Goal: Check status: Check status

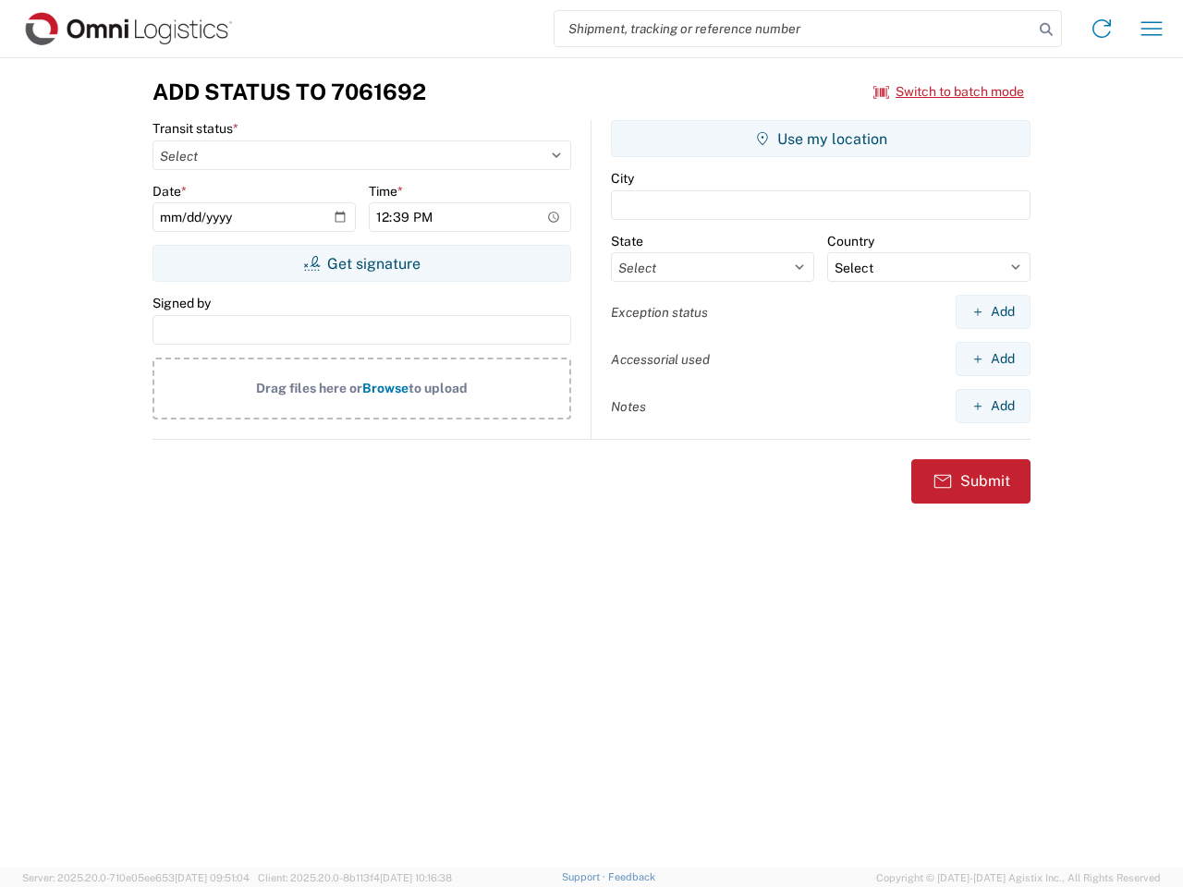
click at [794, 29] on input "search" at bounding box center [793, 28] width 479 height 35
click at [1046, 30] on icon at bounding box center [1046, 30] width 26 height 26
click at [1101, 29] on icon at bounding box center [1102, 29] width 30 height 30
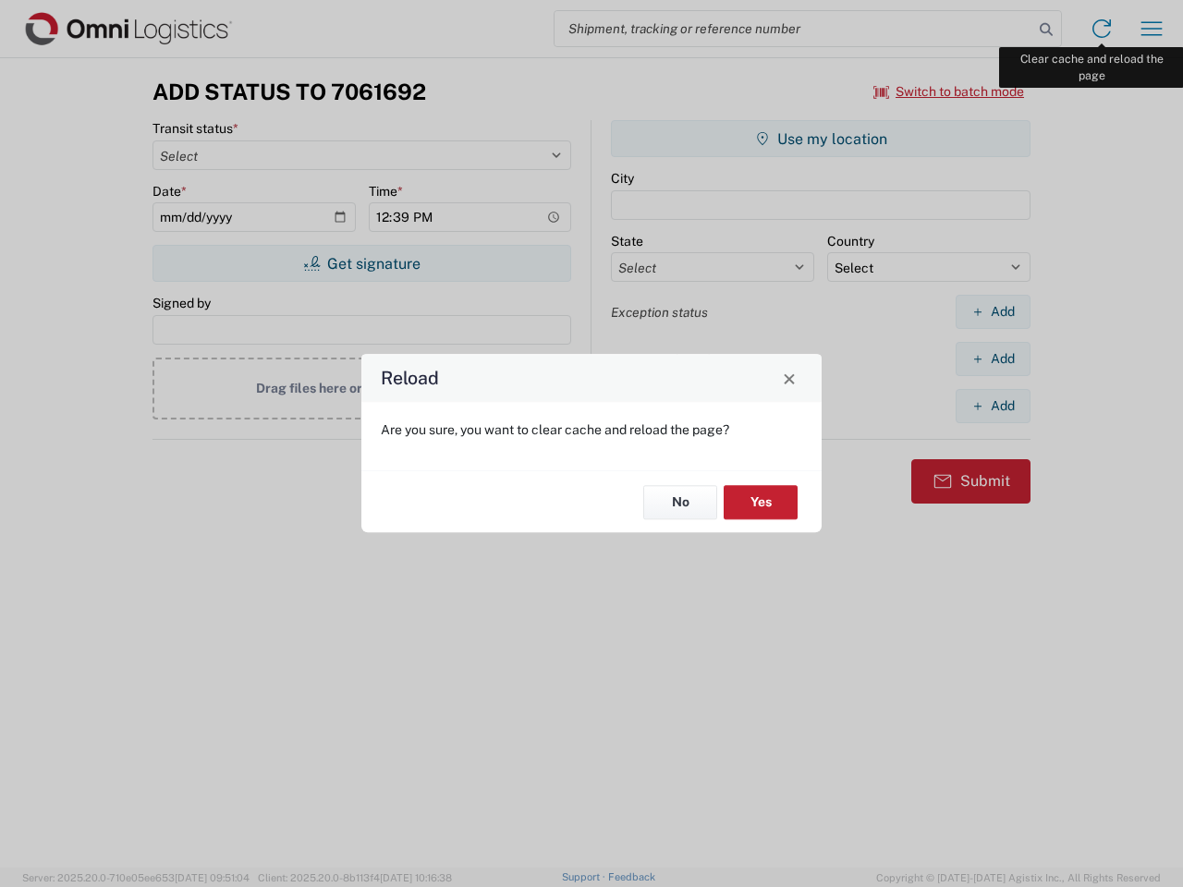
click at [1151, 29] on div "Reload Are you sure, you want to clear cache and reload the page? No Yes" at bounding box center [591, 443] width 1183 height 887
click at [949, 91] on div "Reload Are you sure, you want to clear cache and reload the page? No Yes" at bounding box center [591, 443] width 1183 height 887
click at [361, 263] on div "Reload Are you sure, you want to clear cache and reload the page? No Yes" at bounding box center [591, 443] width 1183 height 887
click at [820, 139] on div "Reload Are you sure, you want to clear cache and reload the page? No Yes" at bounding box center [591, 443] width 1183 height 887
click at [992, 311] on div "Reload Are you sure, you want to clear cache and reload the page? No Yes" at bounding box center [591, 443] width 1183 height 887
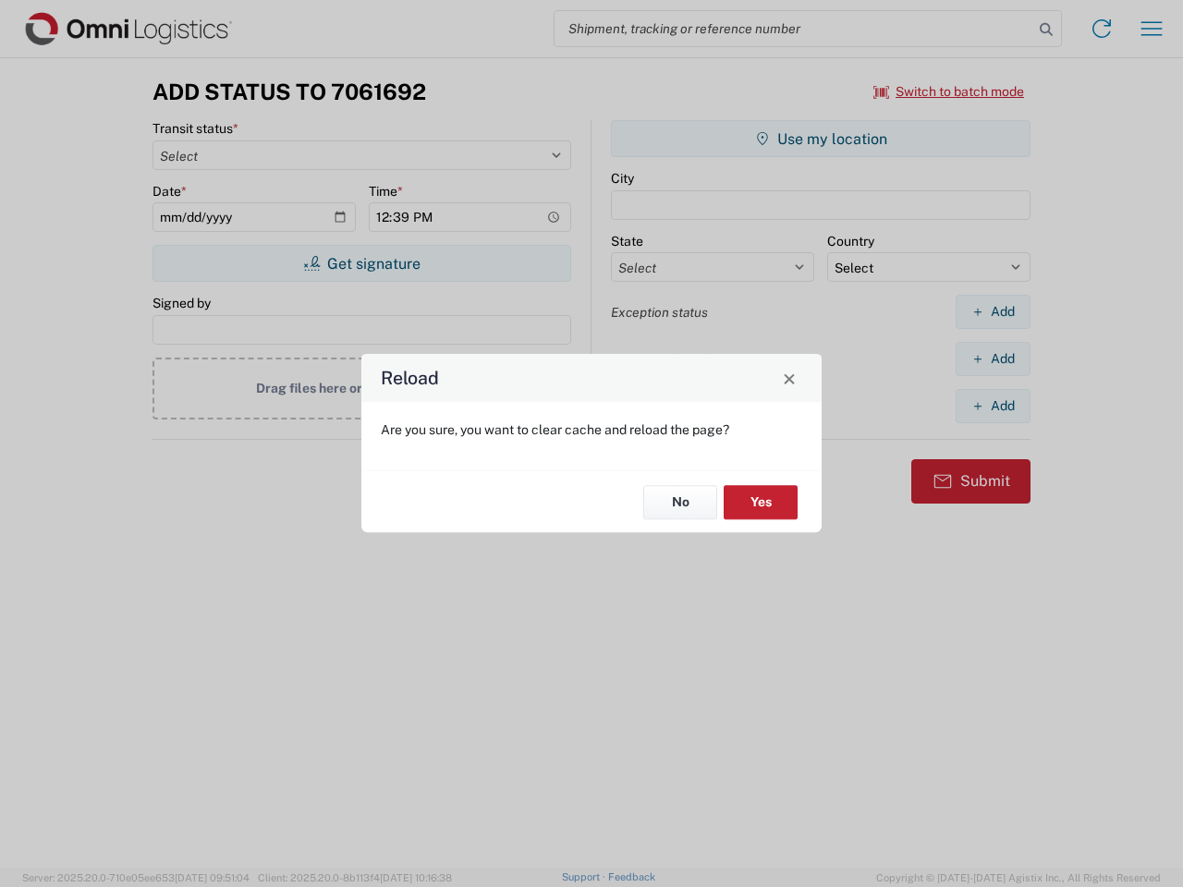
click at [992, 358] on div "Reload Are you sure, you want to clear cache and reload the page? No Yes" at bounding box center [591, 443] width 1183 height 887
click at [992, 406] on div "Reload Are you sure, you want to clear cache and reload the page? No Yes" at bounding box center [591, 443] width 1183 height 887
